Goal: Task Accomplishment & Management: Complete application form

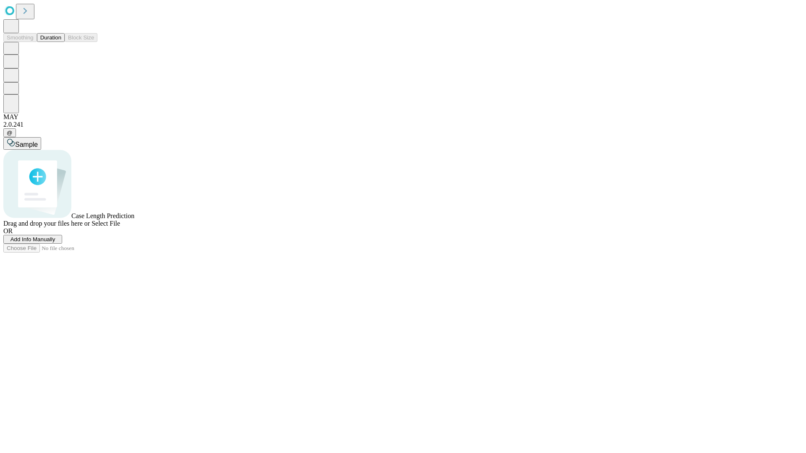
click at [55, 243] on span "Add Info Manually" at bounding box center [32, 239] width 45 height 6
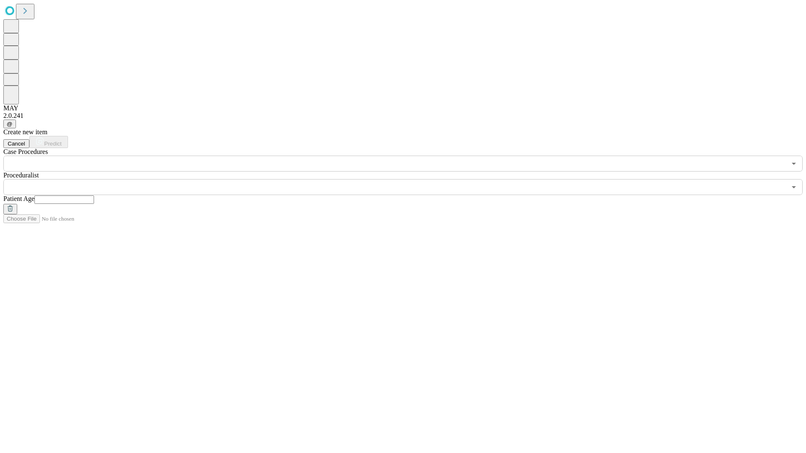
click at [94, 196] on input "text" at bounding box center [64, 200] width 60 height 8
type input "**"
click at [409, 179] on input "text" at bounding box center [394, 187] width 783 height 16
